Goal: Book appointment/travel/reservation

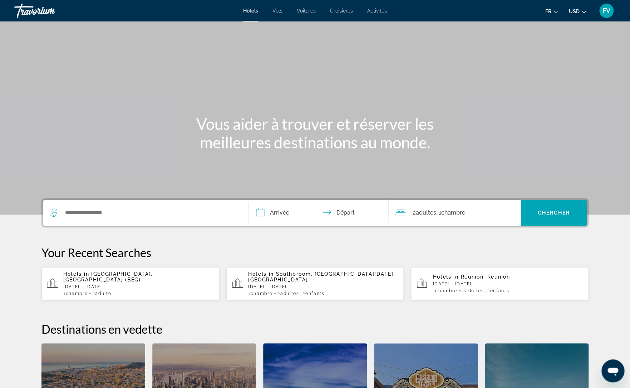
click at [379, 10] on span "Activités" at bounding box center [377, 11] width 20 height 6
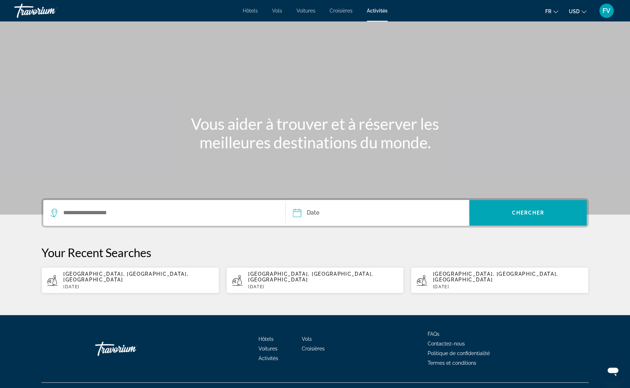
click at [187, 219] on div "Search widget" at bounding box center [164, 213] width 228 height 26
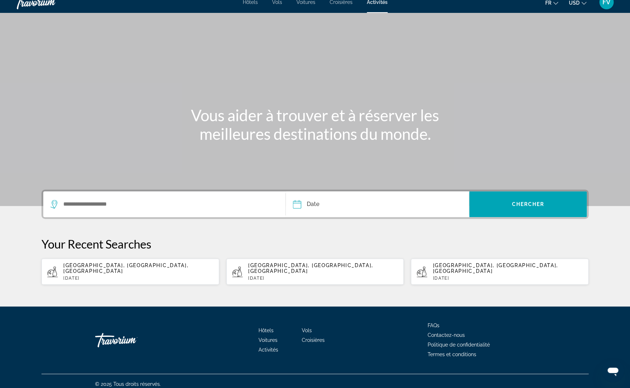
scroll to position [9, 0]
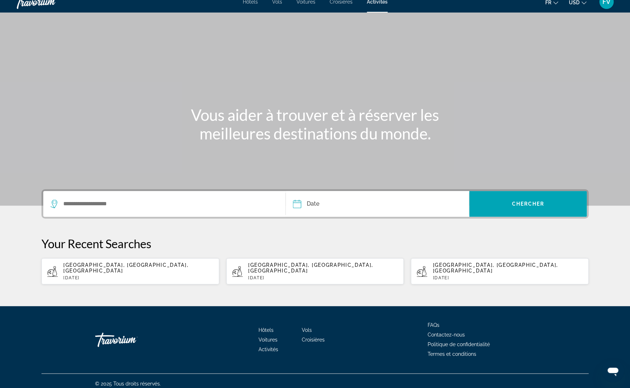
drag, startPoint x: 148, startPoint y: 267, endPoint x: 142, endPoint y: 270, distance: 6.2
click at [129, 203] on input "Search widget" at bounding box center [169, 204] width 212 height 11
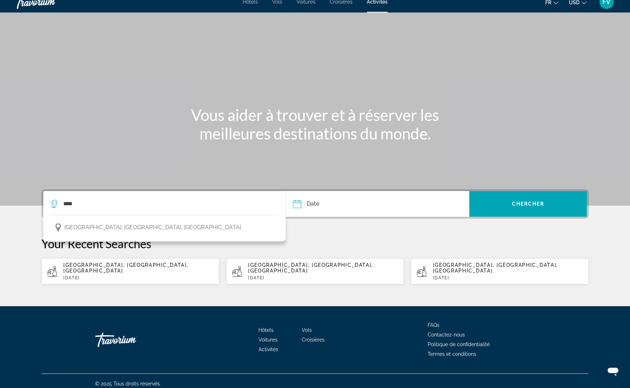
drag, startPoint x: 92, startPoint y: 228, endPoint x: 103, endPoint y: 226, distance: 10.5
click at [92, 228] on span "[GEOGRAPHIC_DATA], [GEOGRAPHIC_DATA], [GEOGRAPHIC_DATA]" at bounding box center [152, 227] width 177 height 10
type input "**********"
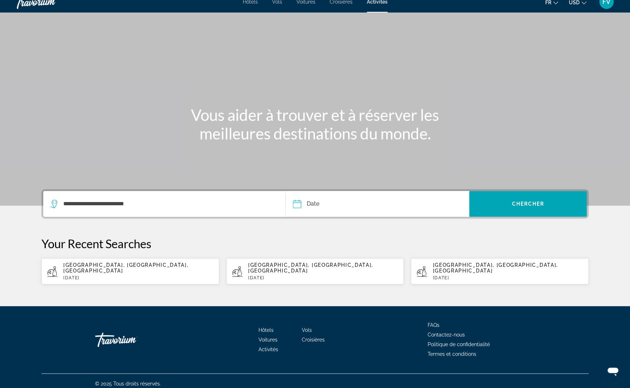
click at [326, 203] on input "Date" at bounding box center [336, 205] width 91 height 28
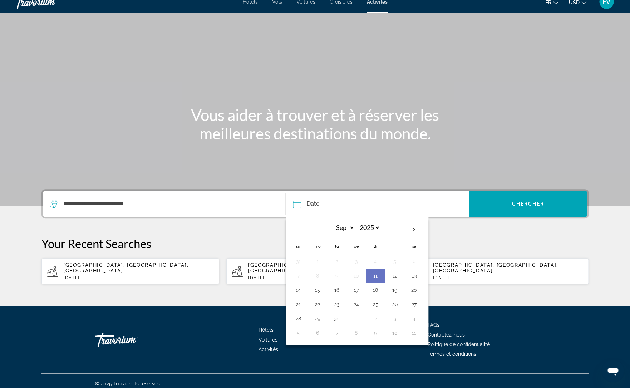
drag, startPoint x: 379, startPoint y: 307, endPoint x: 384, endPoint y: 306, distance: 4.7
click at [379, 307] on button "25" at bounding box center [375, 304] width 11 height 10
type input "**********"
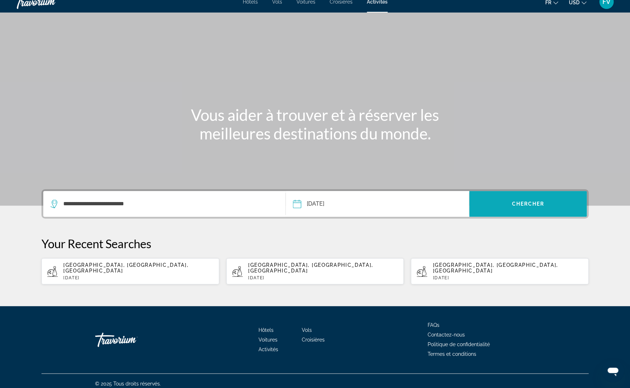
click at [529, 203] on span "Chercher" at bounding box center [528, 204] width 33 height 6
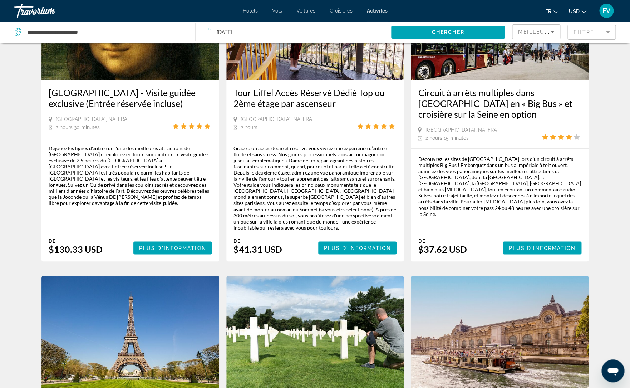
scroll to position [423, 0]
click at [554, 31] on icon "Sort by" at bounding box center [553, 32] width 4 height 2
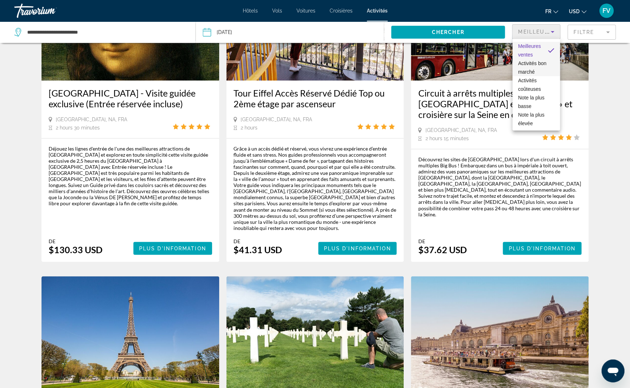
click at [542, 65] on span "Activités bon marché" at bounding box center [532, 67] width 28 height 14
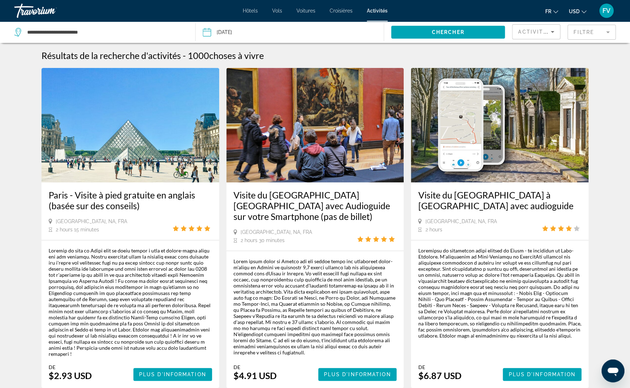
click at [581, 29] on mat-form-field "Filtre" at bounding box center [592, 32] width 48 height 15
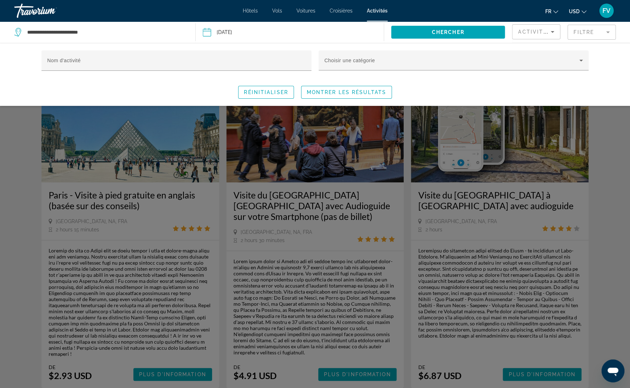
click at [579, 34] on mat-form-field "Filtre" at bounding box center [592, 32] width 48 height 15
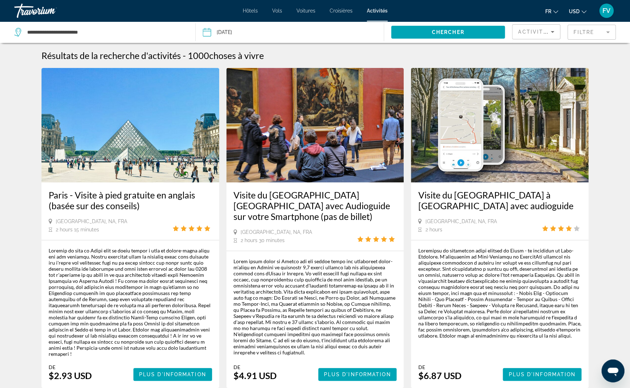
click at [579, 34] on mat-form-field "Filtre" at bounding box center [592, 32] width 48 height 15
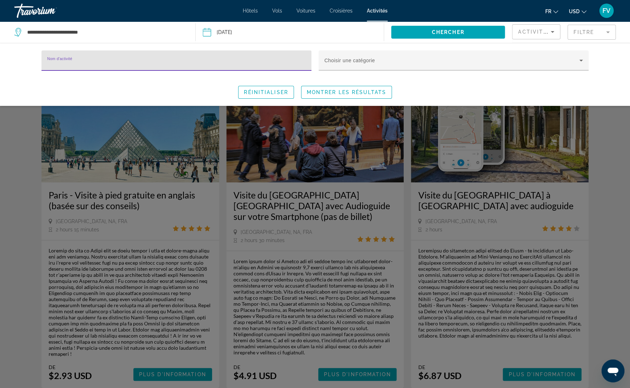
click at [216, 67] on input "Nom d'activité" at bounding box center [176, 63] width 259 height 9
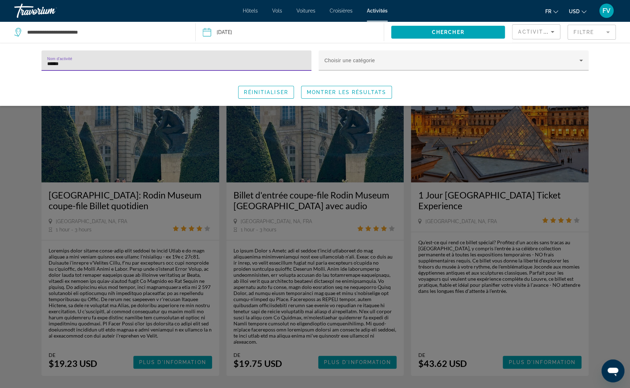
type input "******"
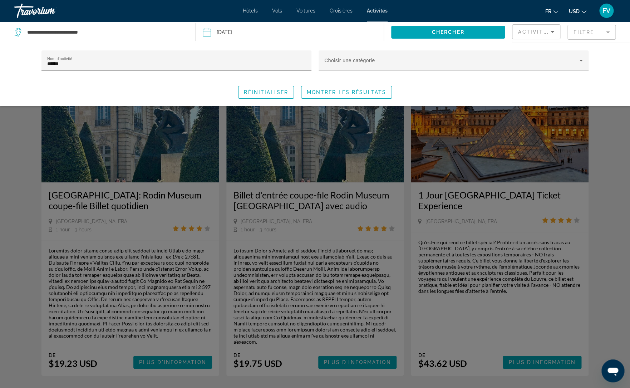
click at [229, 179] on div "Search widget" at bounding box center [315, 246] width 630 height 284
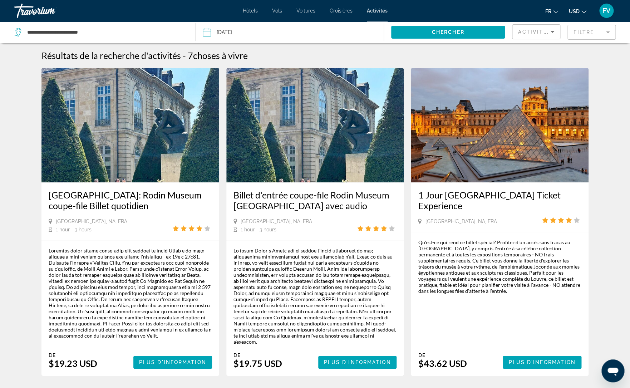
click at [588, 30] on mat-form-field "Filtre" at bounding box center [592, 32] width 48 height 15
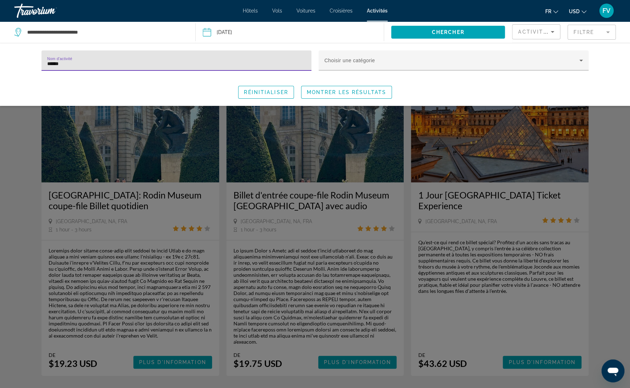
scroll to position [0, 0]
type input "*"
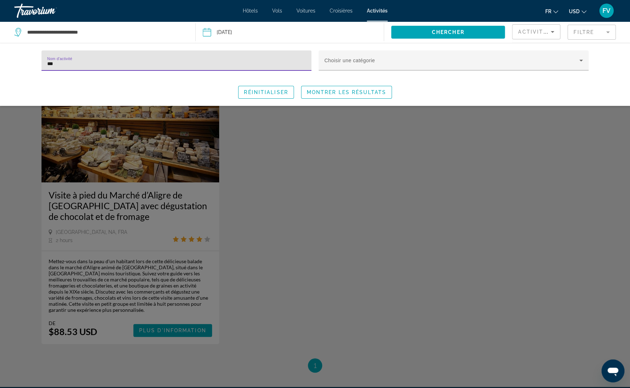
type input "***"
